Goal: Information Seeking & Learning: Find specific fact

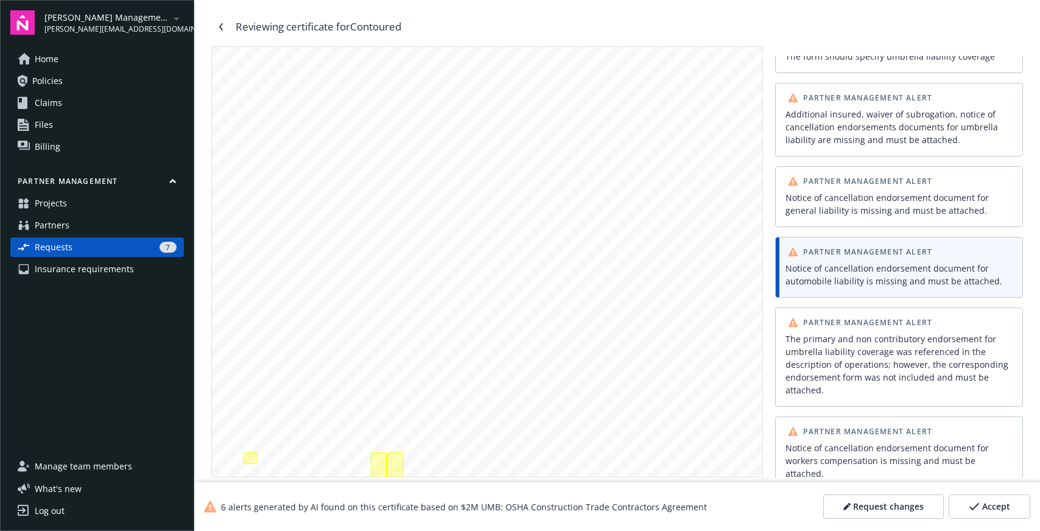
scroll to position [350, 0]
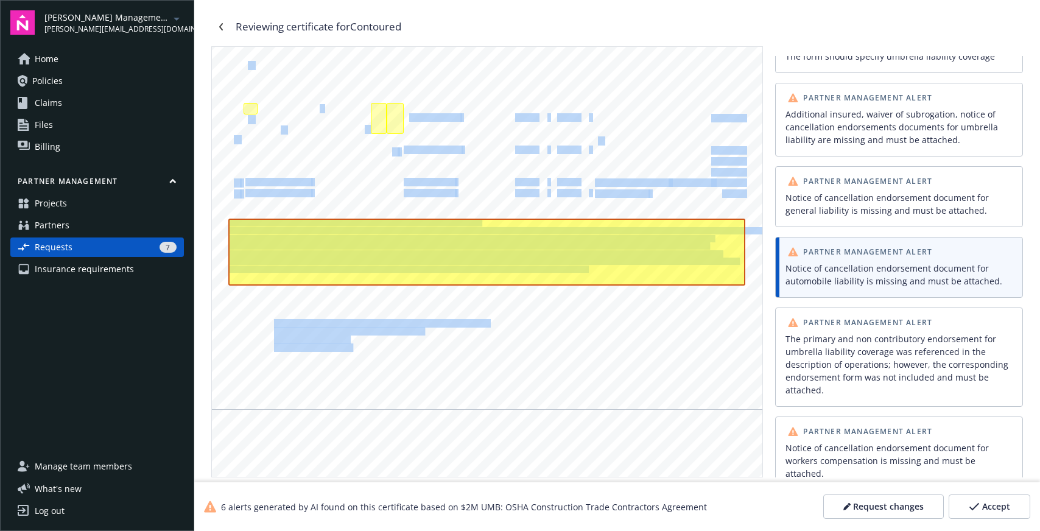
drag, startPoint x: 407, startPoint y: 119, endPoint x: 465, endPoint y: 118, distance: 57.9
click at [467, 118] on div "ANY PROPRIETOR/PARTNER/EXECUTIVE OFFICER/MEMBER EXCLUDED? INSR ADDL SUBR LTR IN…" at bounding box center [487, 53] width 551 height 712
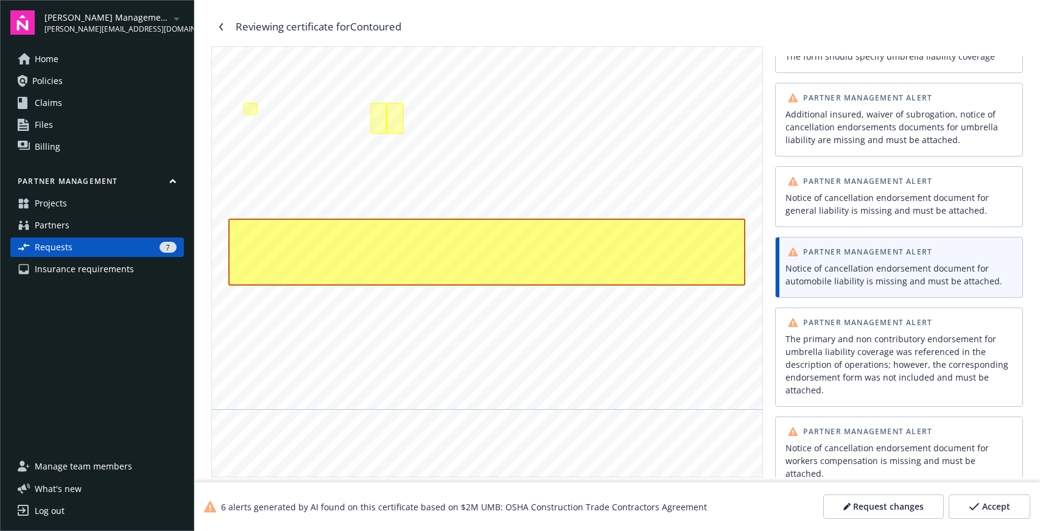
click at [462, 118] on span at bounding box center [461, 118] width 2 height 7
drag, startPoint x: 460, startPoint y: 117, endPoint x: 408, endPoint y: 122, distance: 52.0
click at [406, 118] on div "ANY PROPRIETOR/PARTNER/EXECUTIVE OFFICER/MEMBER EXCLUDED? INSR ADDL SUBR LTR IN…" at bounding box center [487, 53] width 551 height 712
copy span "H3-D371781-08"
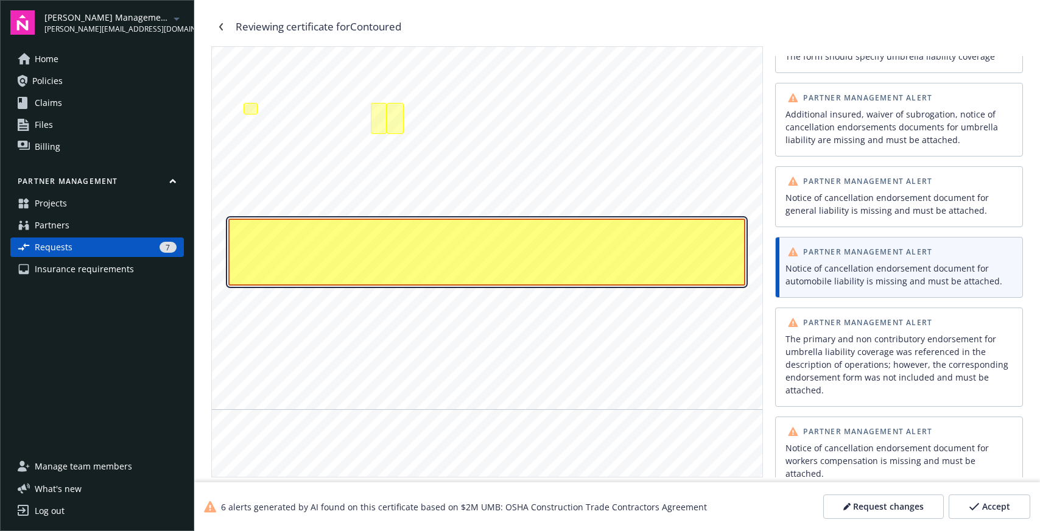
click at [340, 271] on div "Additional insured, waiver of subrogation, notice of cancellation endorsements …" at bounding box center [486, 252] width 517 height 67
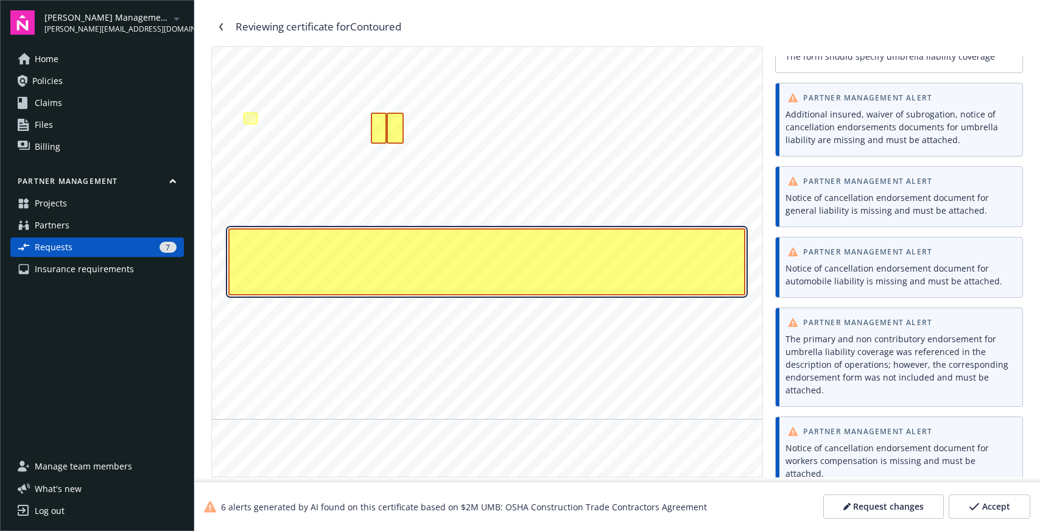
drag, startPoint x: 585, startPoint y: 281, endPoint x: 644, endPoint y: 280, distance: 59.1
click at [569, 278] on div "Additional insured, waiver of subrogation, notice of cancellation endorsements …" at bounding box center [486, 261] width 517 height 67
click at [646, 273] on div "Additional insured, waiver of subrogation, notice of cancellation endorsements …" at bounding box center [486, 261] width 517 height 67
